Goal: Task Accomplishment & Management: Manage account settings

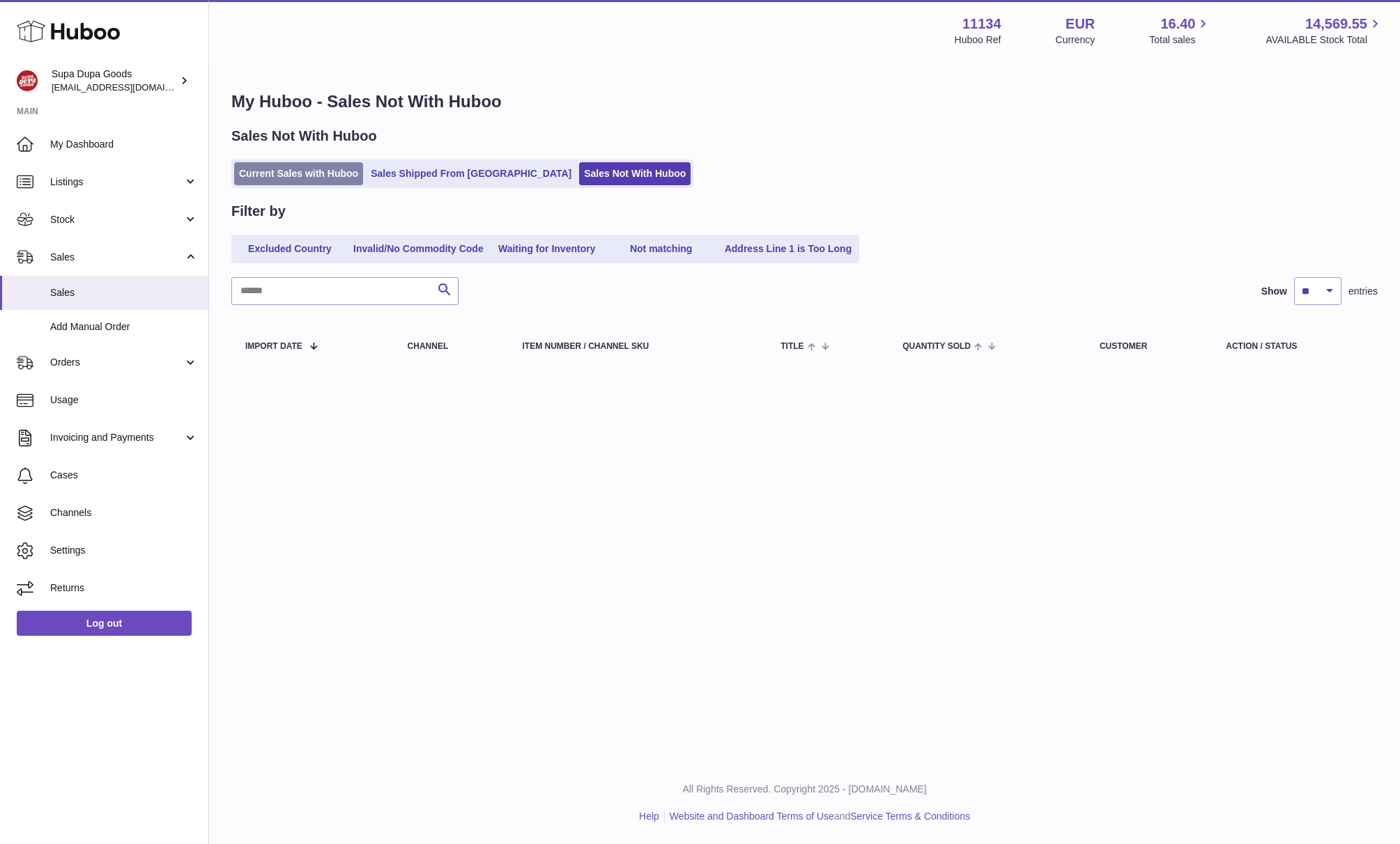
click at [312, 184] on link "Current Sales with Huboo" at bounding box center [298, 173] width 129 height 23
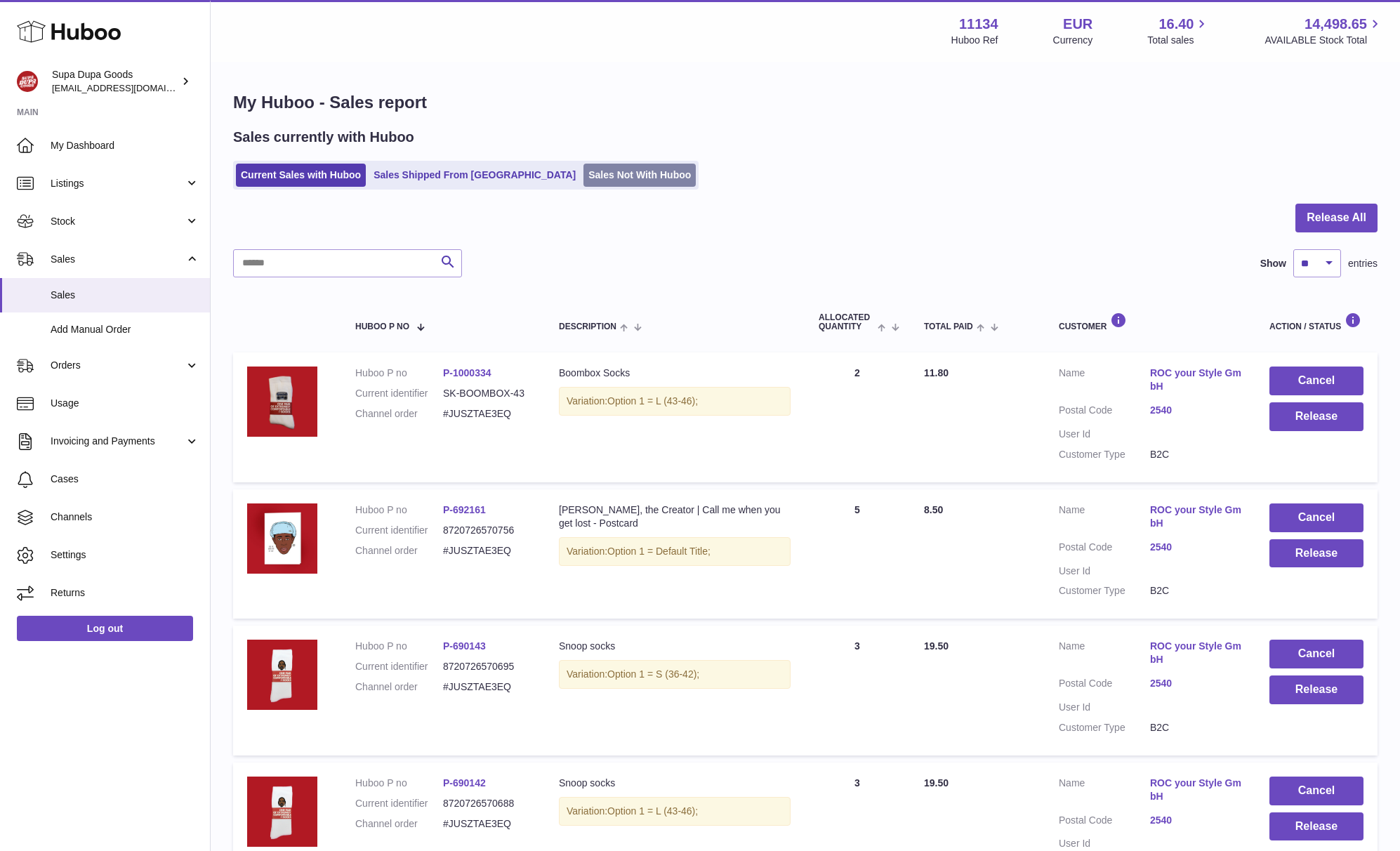
click at [584, 170] on link "Sales Not With Huboo" at bounding box center [640, 175] width 112 height 23
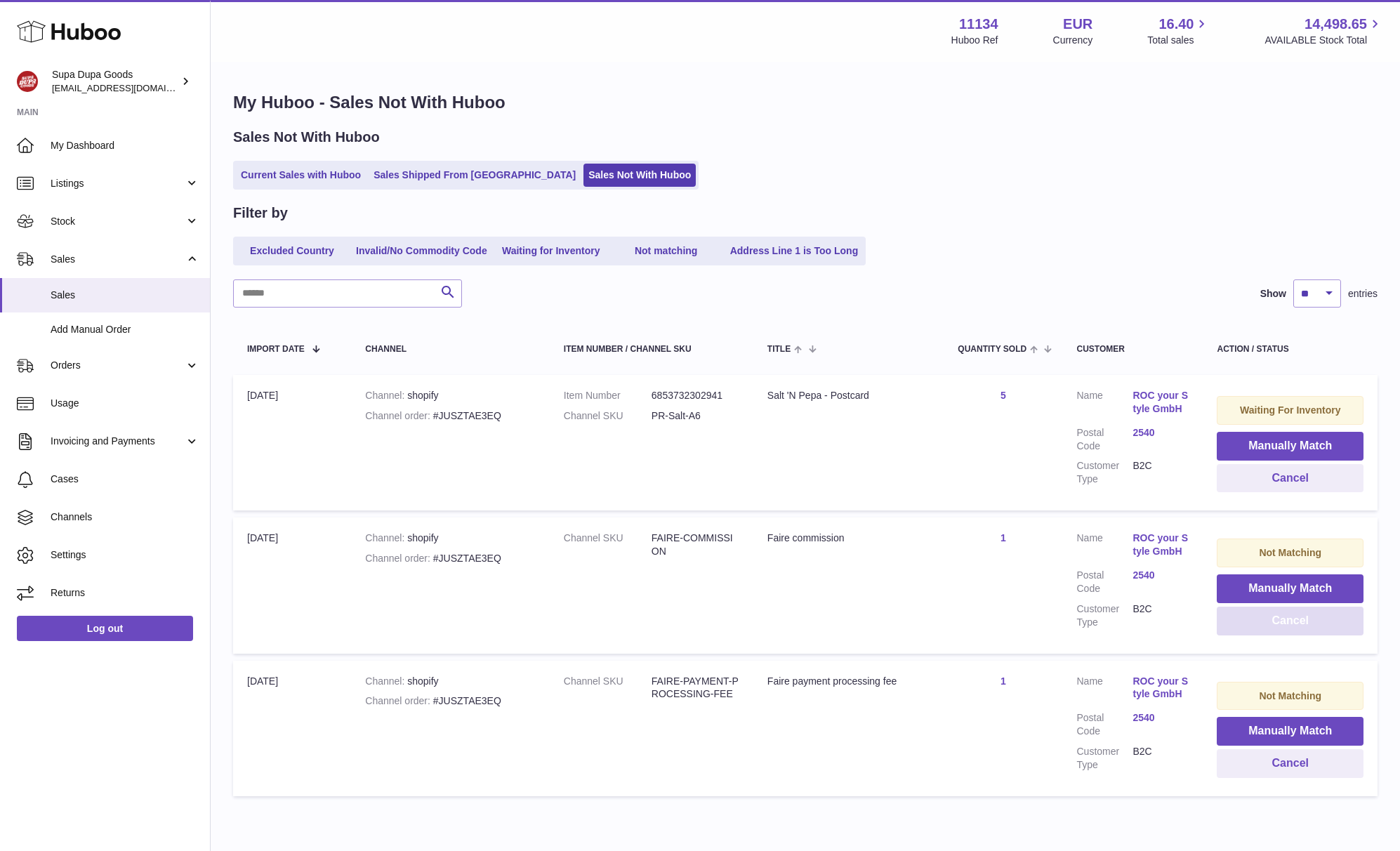
click at [1290, 627] on button "Cancel" at bounding box center [1291, 621] width 147 height 29
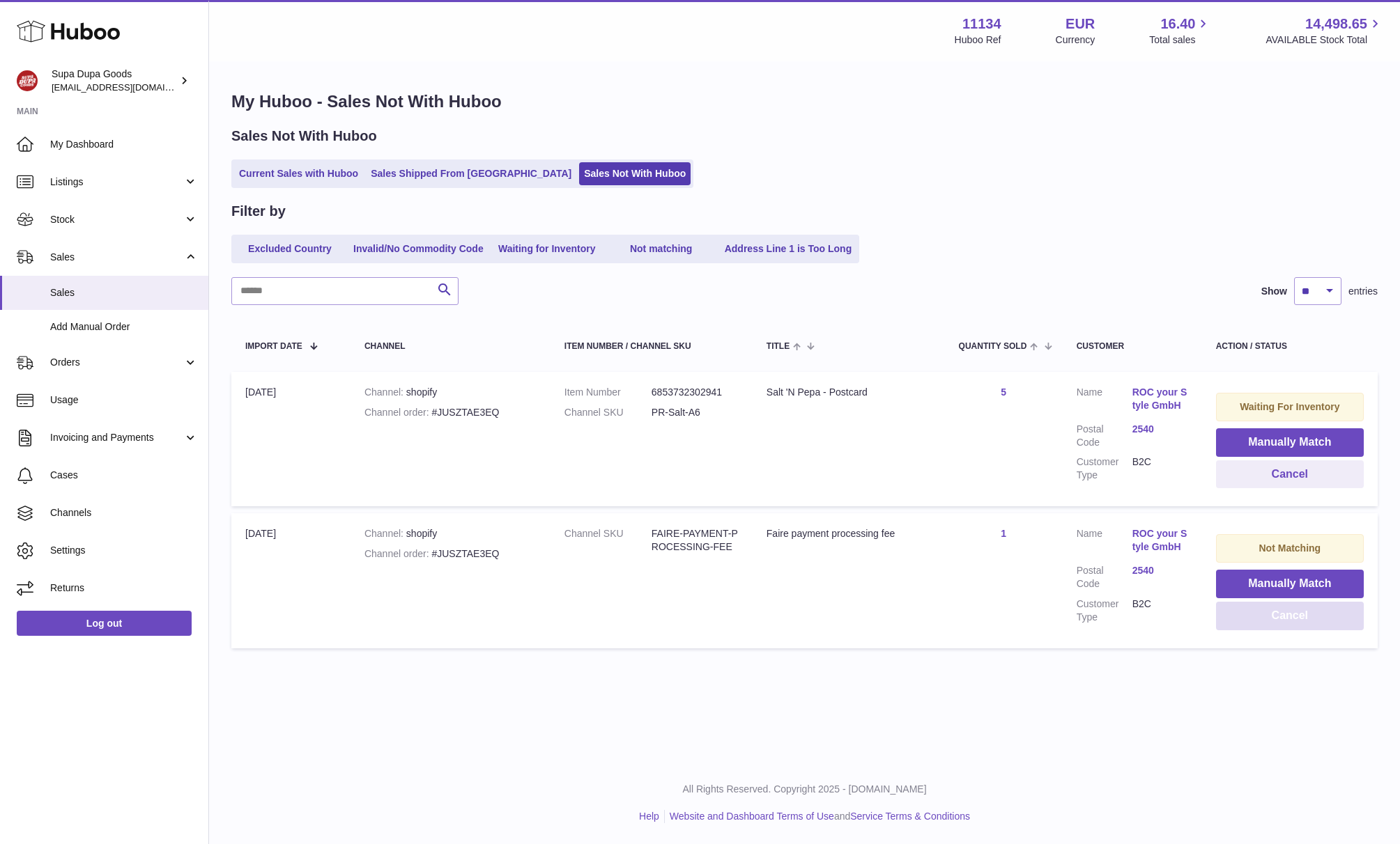
click at [1284, 620] on button "Cancel" at bounding box center [1290, 616] width 148 height 29
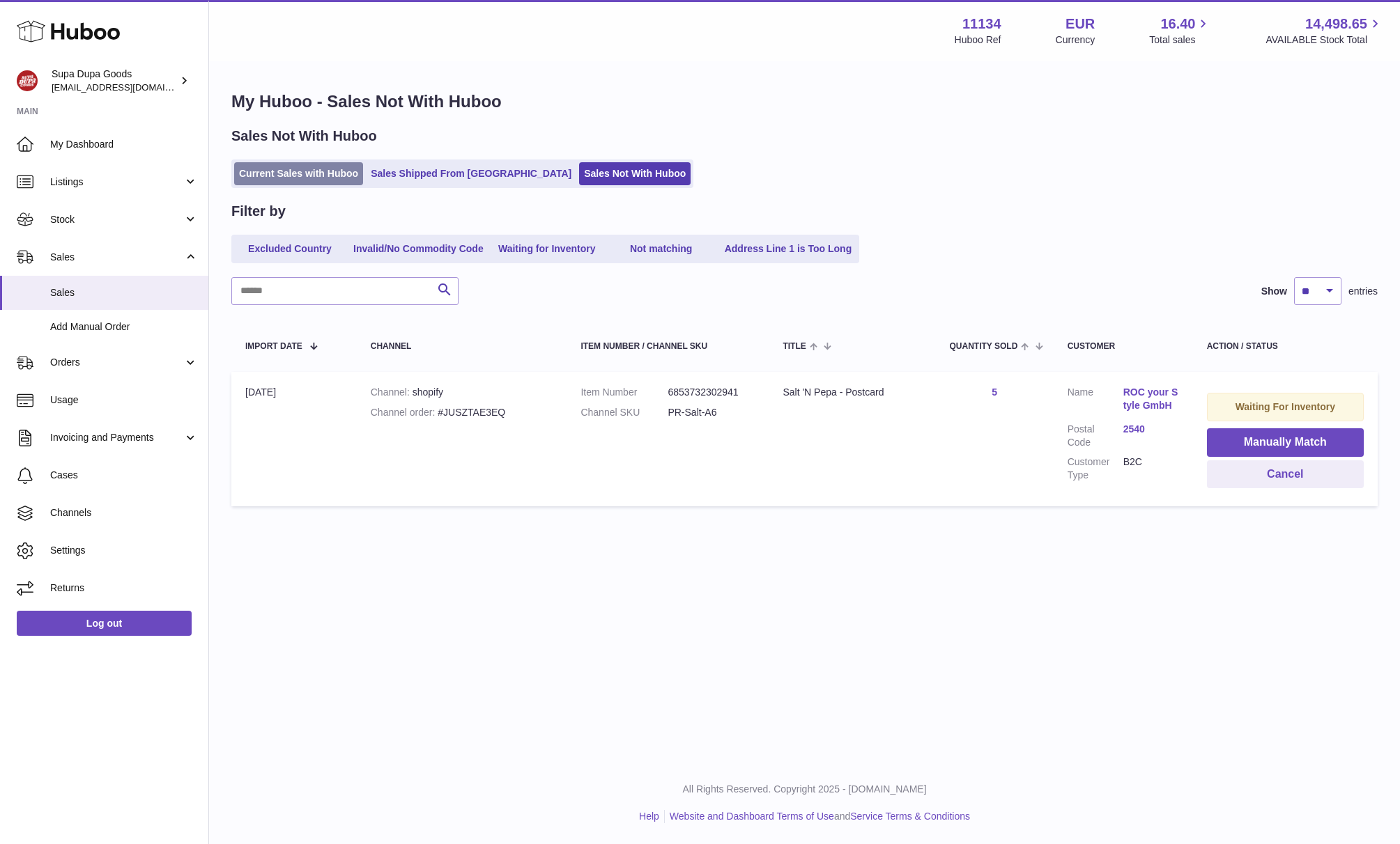
click at [274, 173] on link "Current Sales with Huboo" at bounding box center [298, 173] width 129 height 23
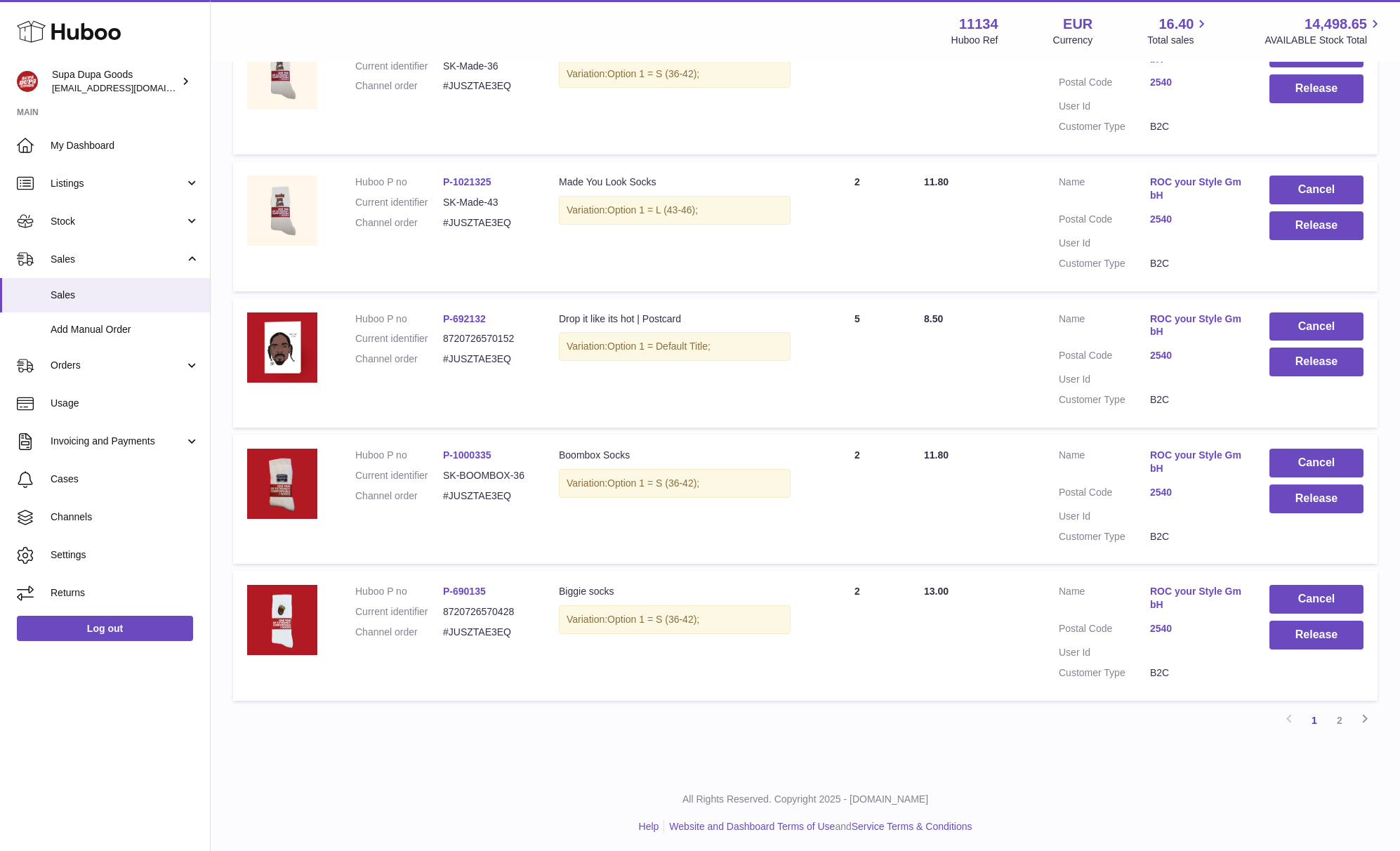
scroll to position [1015, 0]
